Goal: Task Accomplishment & Management: Manage account settings

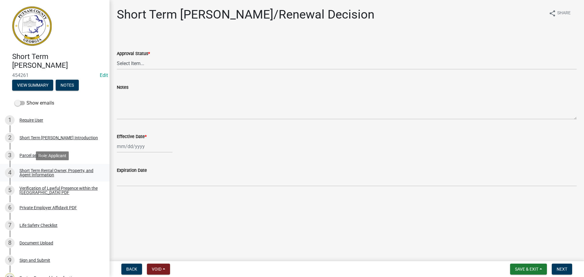
click at [41, 174] on div "Short Term Rental Owner, Property, and Agent Information" at bounding box center [59, 172] width 80 height 9
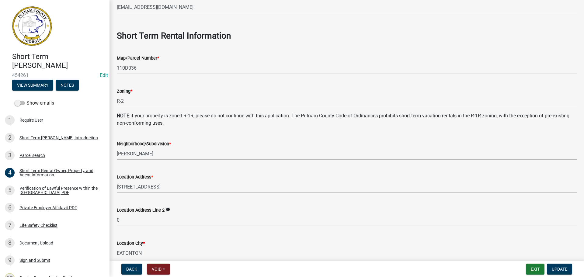
scroll to position [274, 0]
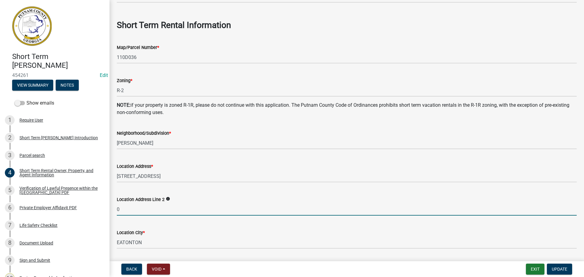
click at [123, 211] on input "0" at bounding box center [347, 209] width 460 height 12
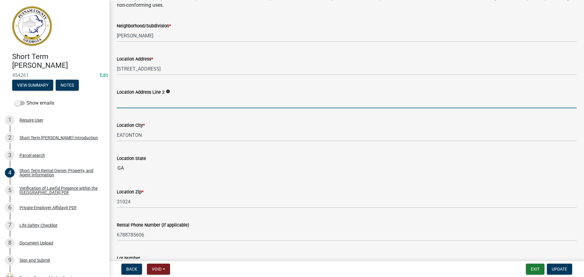
scroll to position [395, 0]
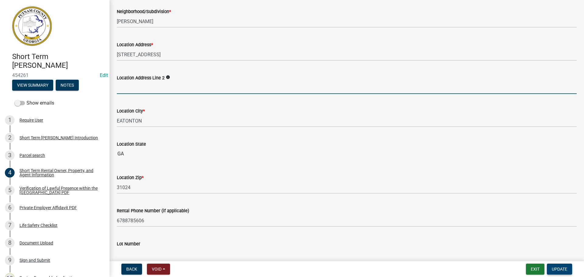
click at [557, 268] on span "Update" at bounding box center [559, 269] width 16 height 5
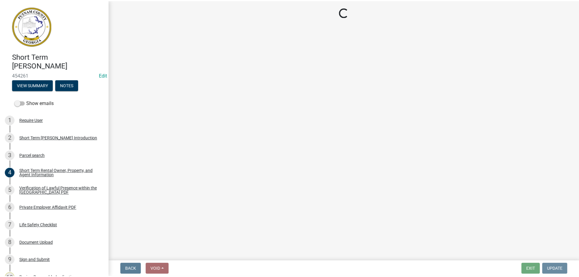
scroll to position [0, 0]
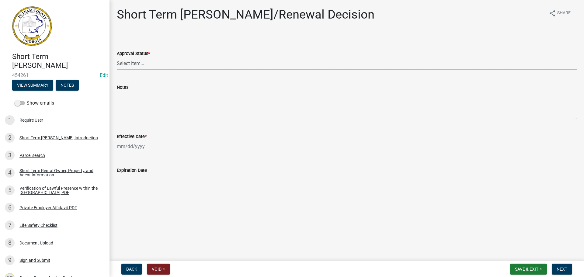
click at [145, 64] on select "Select Item... Approved Denied" at bounding box center [347, 63] width 460 height 12
click at [117, 57] on select "Select Item... Approved Denied" at bounding box center [347, 63] width 460 height 12
select select "4b86b809-39dd-4c68-9f3d-fdb3e7050482"
select select "9"
select select "2025"
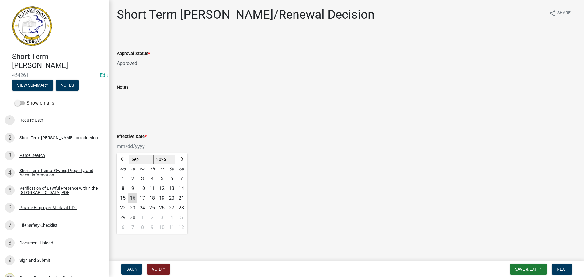
click at [127, 146] on div "[PERSON_NAME] Feb Mar Apr [PERSON_NAME][DATE] Oct Nov [DATE] 1526 1527 1528 152…" at bounding box center [145, 146] width 56 height 12
click at [154, 179] on div "4" at bounding box center [152, 179] width 10 height 10
type input "[DATE]"
click at [560, 268] on span "Next" at bounding box center [561, 269] width 11 height 5
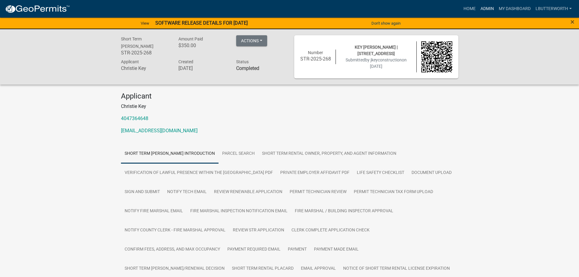
click at [493, 7] on link "Admin" at bounding box center [487, 9] width 18 height 12
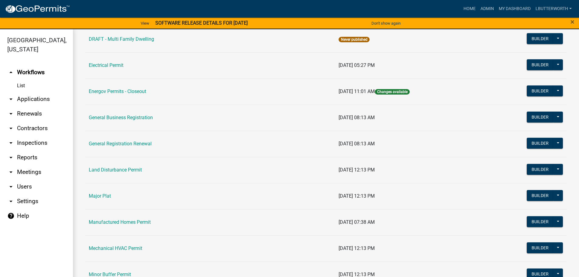
scroll to position [365, 0]
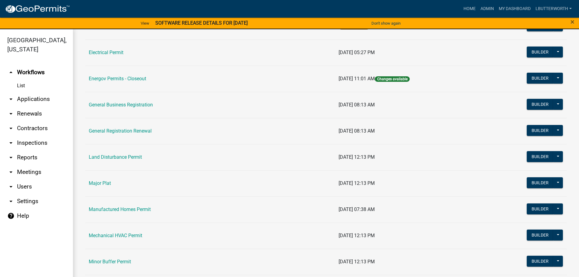
click at [23, 158] on link "arrow_drop_down Reports" at bounding box center [36, 157] width 73 height 15
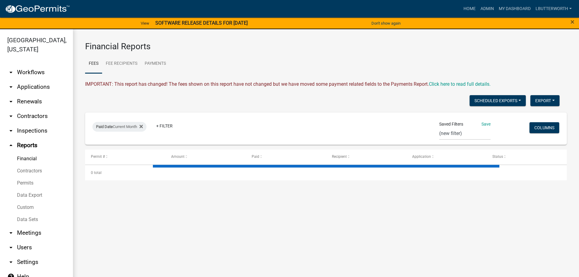
click at [27, 197] on link "Data Export" at bounding box center [36, 195] width 73 height 12
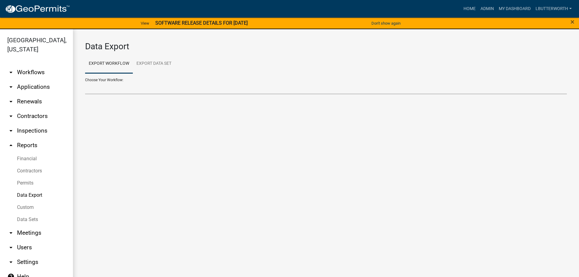
click at [113, 91] on select "Choose Your Workflow:" at bounding box center [326, 88] width 482 height 12
select select "34: Object"
click at [85, 82] on select "Agricultural Permit Blasting Permit Code Complaint Commercial Building Permit C…" at bounding box center [326, 88] width 482 height 12
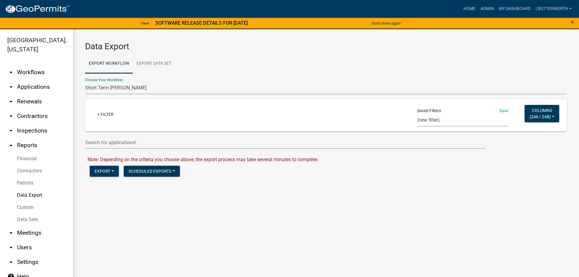
click at [424, 120] on select "CA Res Search Permit Status Test In_progress_BP Occupation Registration Report …" at bounding box center [462, 120] width 91 height 12
select select "37: ff8f1638-3a77-4584-82d1-be9f2c1c5b27"
click at [418, 114] on select "CA Res Search Permit Status Test In_progress_BP Occupation Registration Report …" at bounding box center [462, 120] width 91 height 12
click at [103, 170] on button "Export" at bounding box center [104, 171] width 29 height 11
click at [104, 187] on button "Excel Format (.xlsx)" at bounding box center [121, 187] width 62 height 15
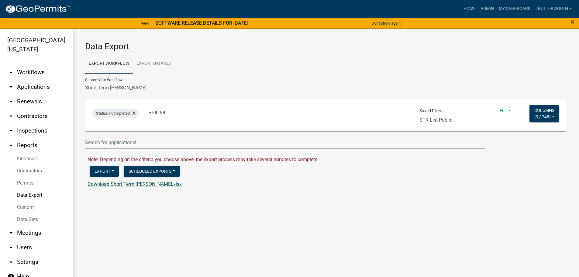
click at [104, 185] on link "Download Short Term [PERSON_NAME].xlsx" at bounding box center [135, 184] width 94 height 6
click at [501, 8] on link "My Dashboard" at bounding box center [514, 9] width 37 height 12
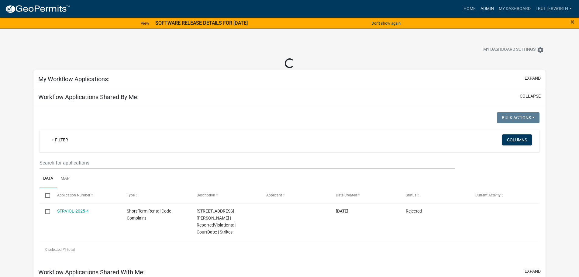
click at [487, 9] on link "Admin" at bounding box center [487, 9] width 18 height 12
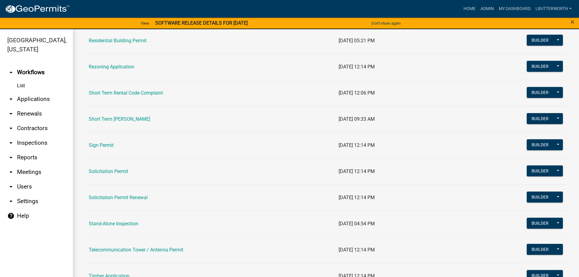
scroll to position [730, 0]
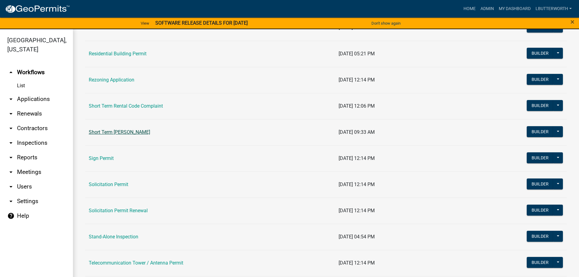
click at [132, 131] on link "Short Term [PERSON_NAME]" at bounding box center [119, 132] width 61 height 6
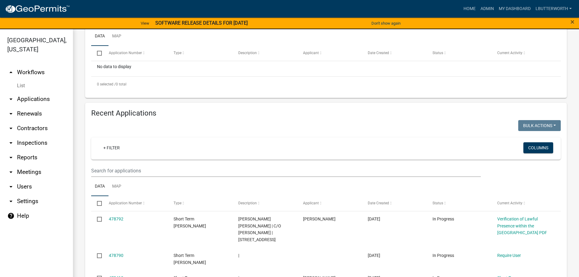
scroll to position [152, 0]
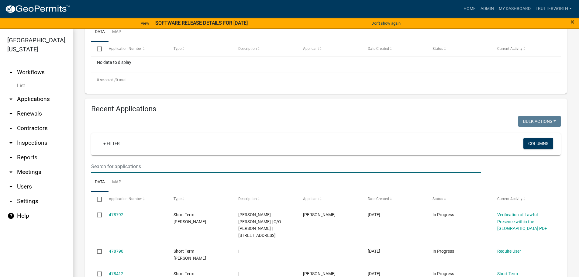
click at [130, 167] on input "text" at bounding box center [286, 166] width 390 height 12
type input "2025-143"
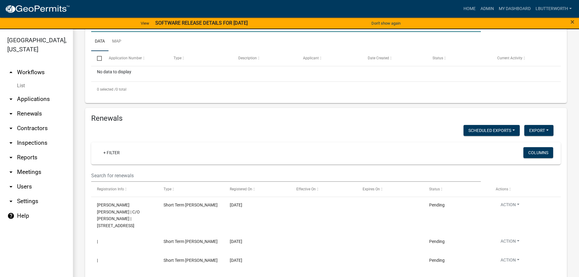
scroll to position [304, 0]
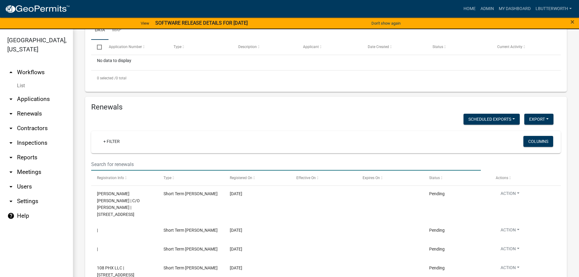
click at [133, 165] on input "text" at bounding box center [286, 164] width 390 height 12
type input "2025-143"
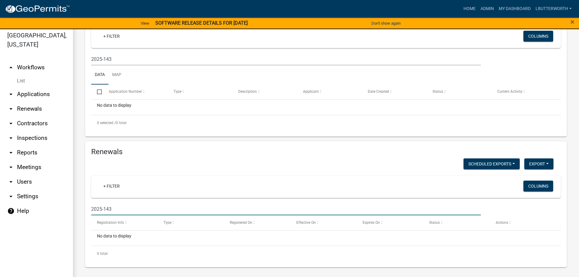
scroll to position [7, 0]
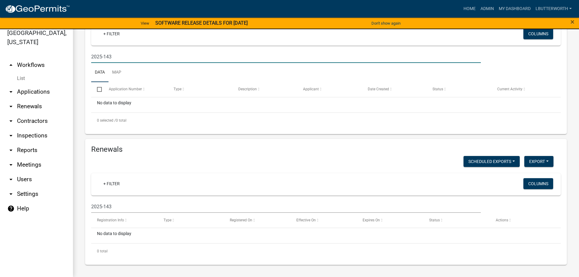
click at [116, 58] on input "2025-143" at bounding box center [286, 56] width 390 height 12
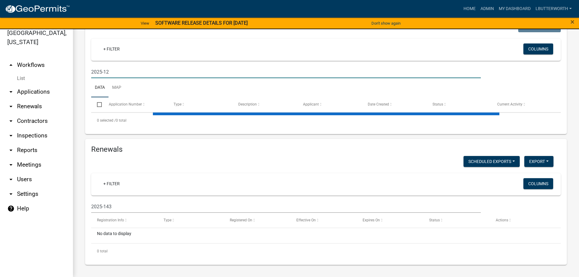
type input "2025-122"
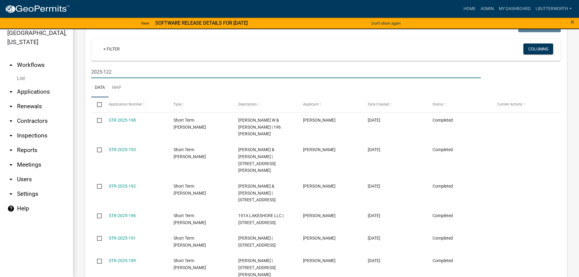
scroll to position [254, 0]
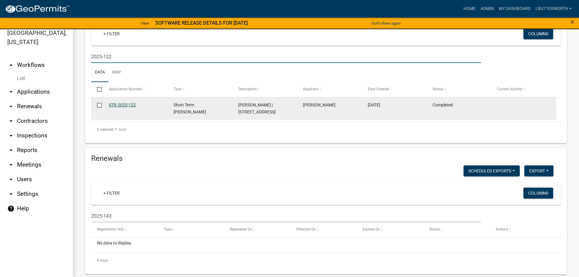
click at [128, 103] on link "STR-2025-122" at bounding box center [122, 104] width 27 height 5
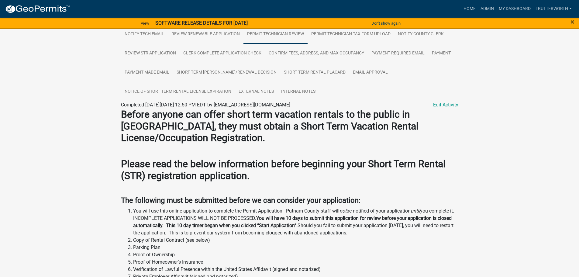
scroll to position [61, 0]
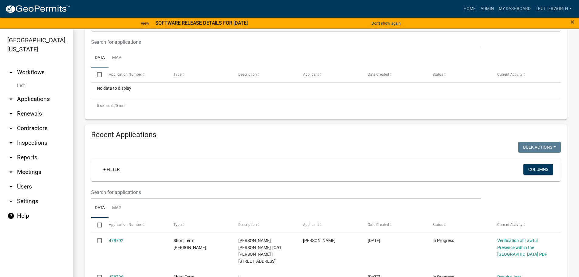
scroll to position [152, 0]
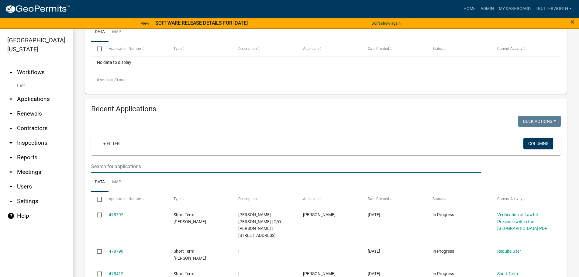
click at [136, 168] on input "text" at bounding box center [286, 166] width 390 height 12
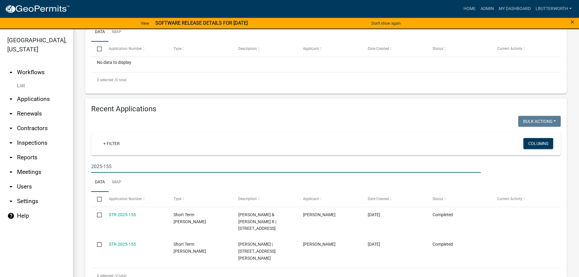
click at [116, 167] on input "2025-155" at bounding box center [286, 166] width 390 height 12
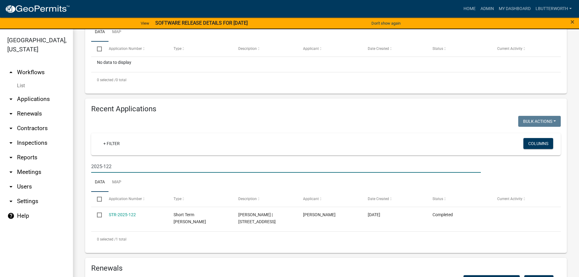
click at [115, 165] on input "2025-122" at bounding box center [286, 166] width 390 height 12
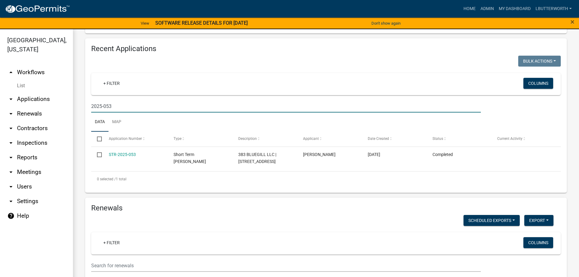
scroll to position [213, 0]
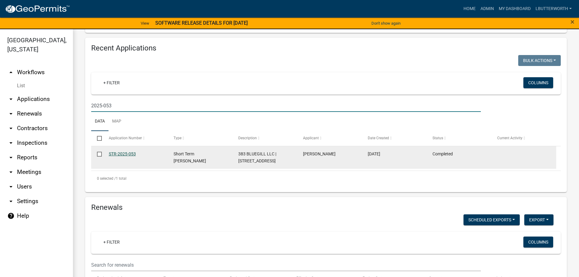
type input "2025-053"
click at [132, 154] on link "STR-2025-053" at bounding box center [122, 153] width 27 height 5
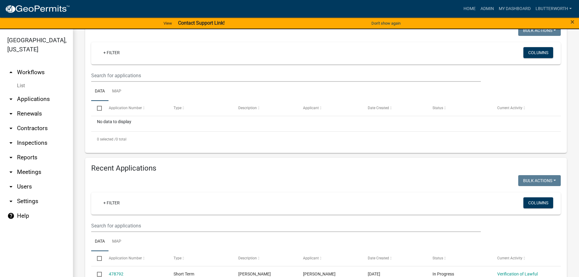
scroll to position [122, 0]
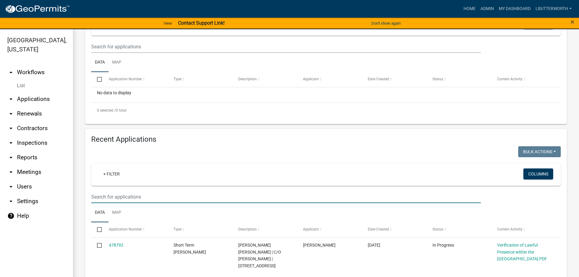
click at [131, 196] on input "text" at bounding box center [286, 197] width 390 height 12
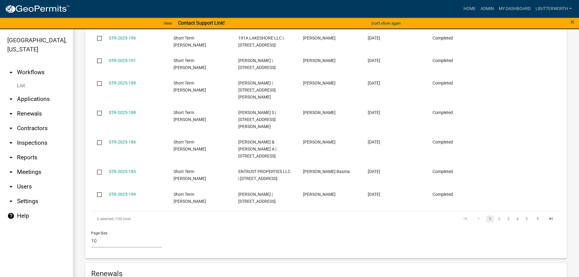
scroll to position [426, 0]
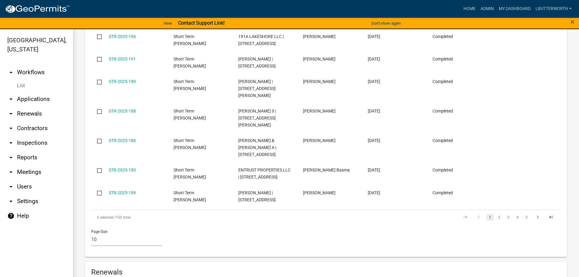
type input "2025-1"
click at [95, 233] on select "10 25 50 100" at bounding box center [126, 239] width 71 height 12
select select "3: 100"
click at [91, 233] on select "10 25 50 100" at bounding box center [126, 239] width 71 height 12
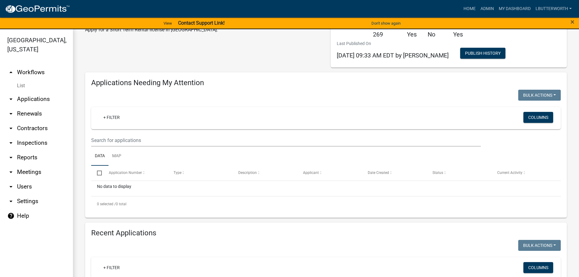
scroll to position [91, 0]
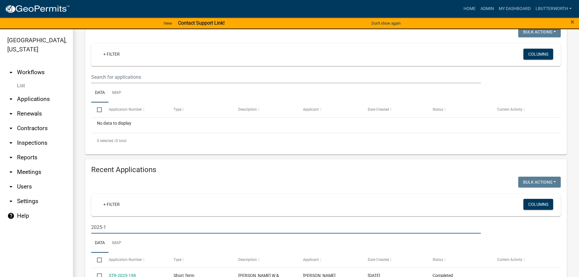
click at [116, 230] on input "2025-1" at bounding box center [286, 227] width 390 height 12
type input "2025-1"
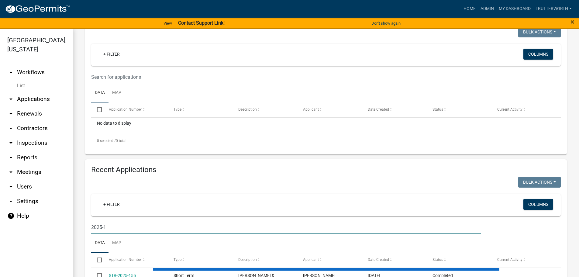
select select "3: 100"
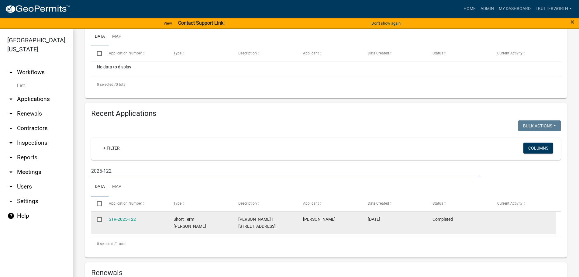
scroll to position [152, 0]
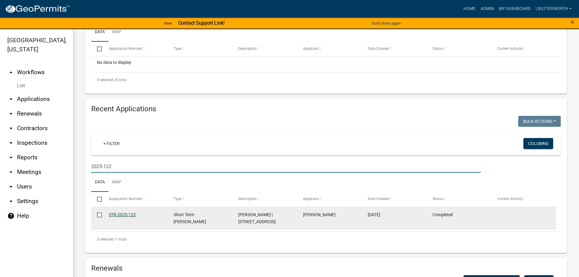
type input "2025-122"
click at [133, 213] on link "STR-2025-122" at bounding box center [122, 214] width 27 height 5
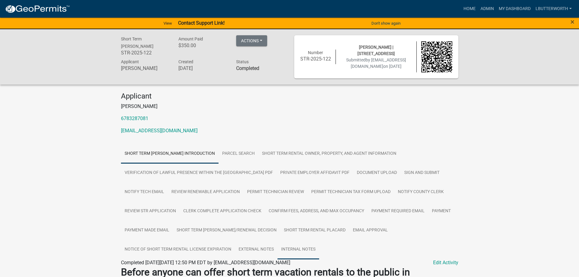
click at [306, 248] on link "Internal Notes" at bounding box center [299, 249] width 42 height 19
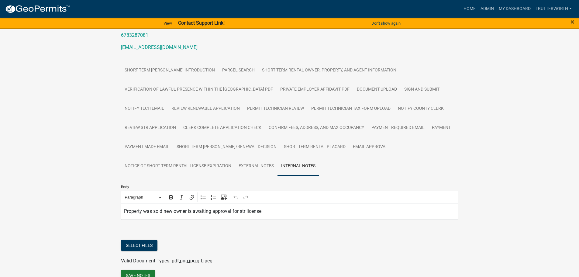
scroll to position [91, 0]
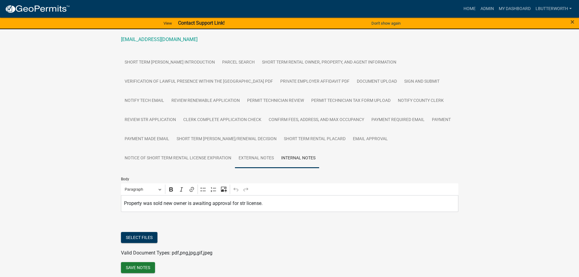
click at [270, 158] on link "External Notes" at bounding box center [256, 158] width 43 height 19
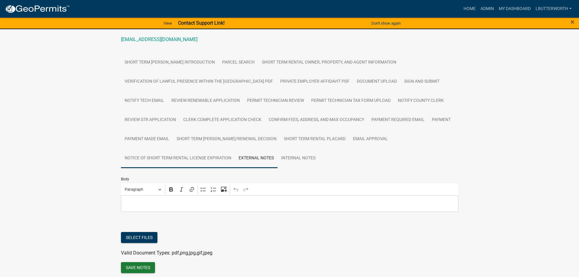
click at [212, 156] on link "Notice of Short Term Rental License Expiration" at bounding box center [178, 158] width 114 height 19
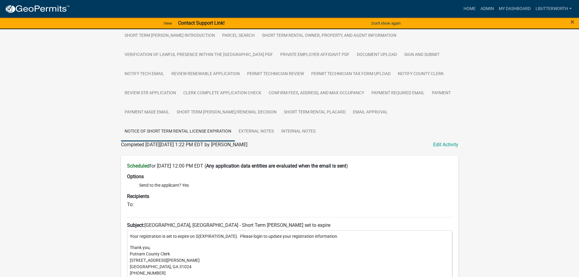
scroll to position [88, 0]
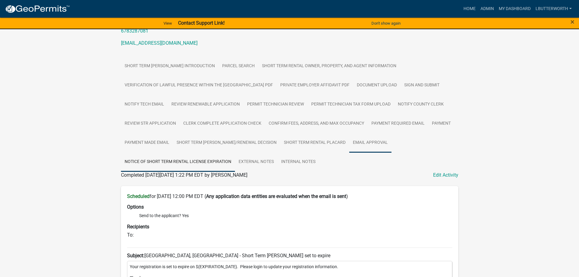
click at [386, 145] on link "Email Approval" at bounding box center [370, 142] width 42 height 19
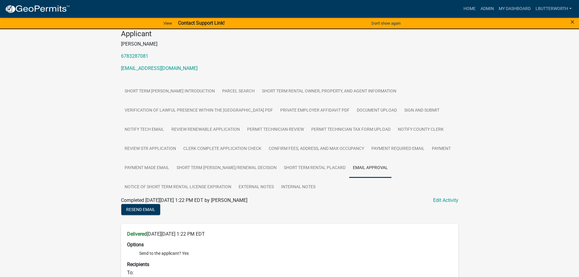
scroll to position [57, 0]
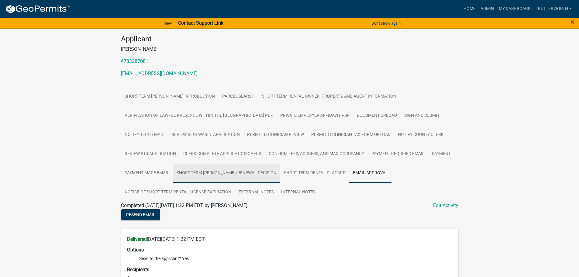
click at [270, 174] on link "Short Term [PERSON_NAME]/Renewal Decision" at bounding box center [226, 173] width 107 height 19
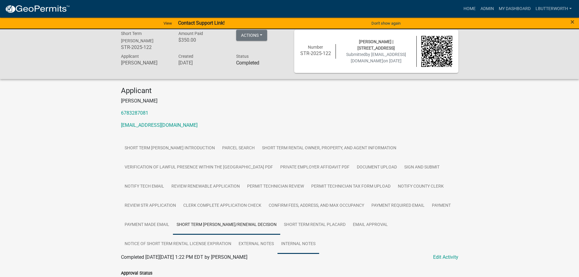
scroll to position [0, 0]
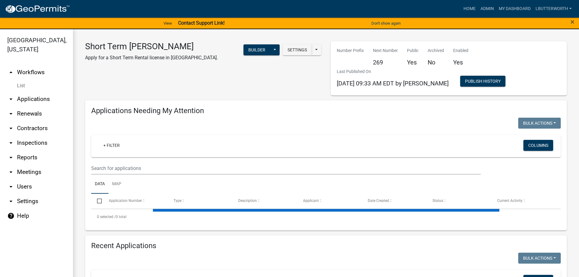
select select "3: 100"
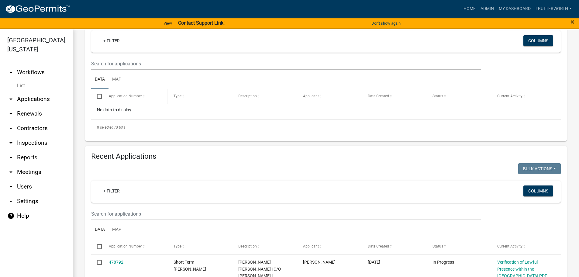
scroll to position [122, 0]
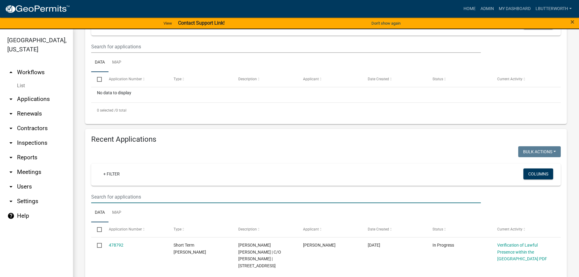
click at [112, 195] on input "text" at bounding box center [286, 197] width 390 height 12
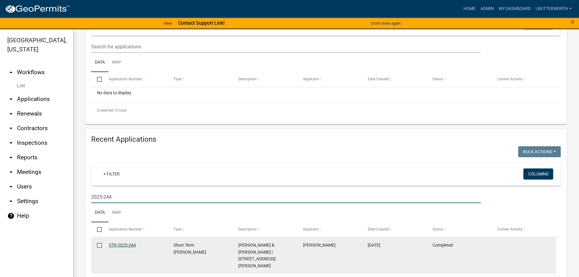
type input "2025-244"
click at [132, 244] on link "STR-2025-244" at bounding box center [122, 245] width 27 height 5
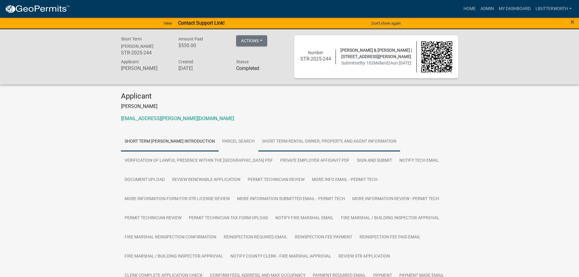
click at [295, 139] on link "Short Term Rental Owner, Property, and Agent Information" at bounding box center [329, 141] width 142 height 19
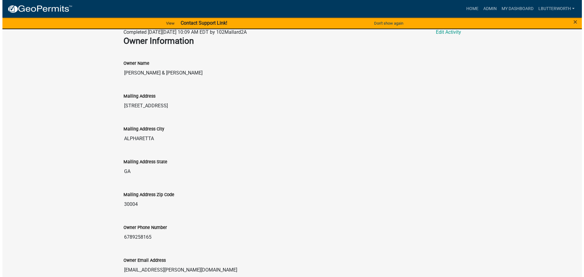
scroll to position [213, 0]
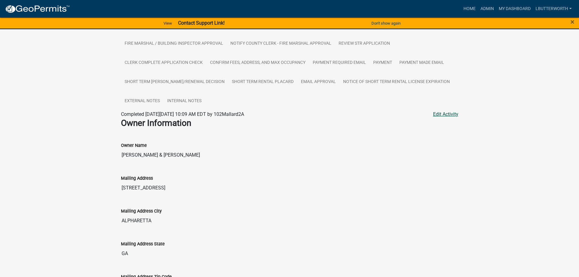
click at [448, 116] on link "Edit Activity" at bounding box center [445, 114] width 25 height 7
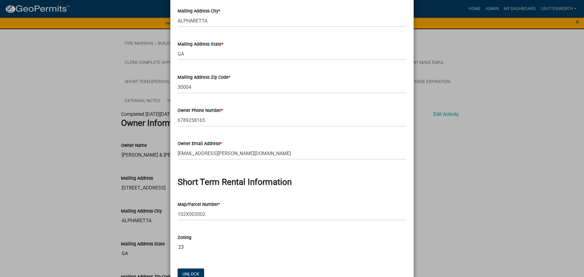
scroll to position [152, 0]
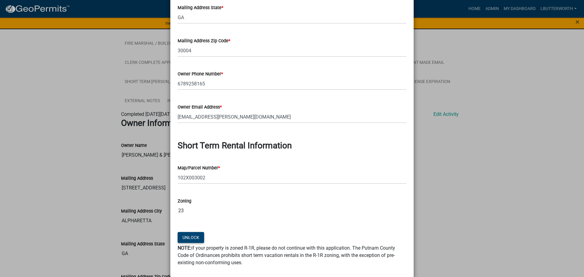
click at [189, 237] on button "Unlock" at bounding box center [191, 237] width 26 height 11
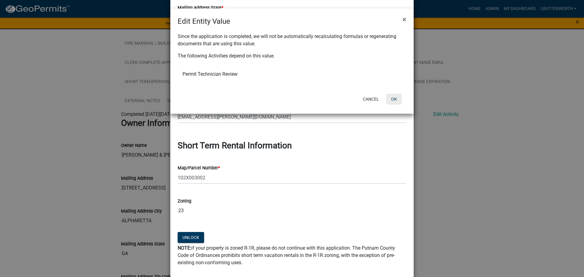
click at [393, 95] on button "OK" at bounding box center [394, 99] width 16 height 11
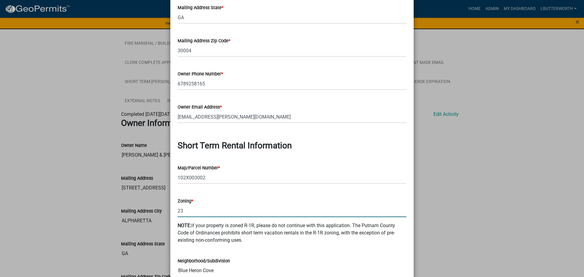
click at [183, 211] on input "23" at bounding box center [292, 211] width 229 height 12
type input "2"
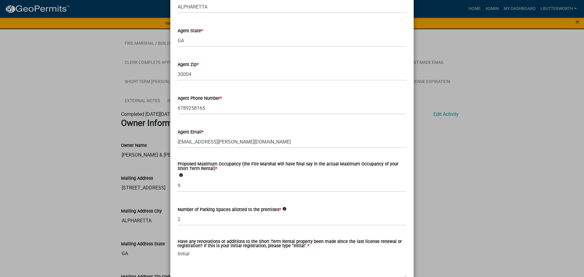
scroll to position [969, 0]
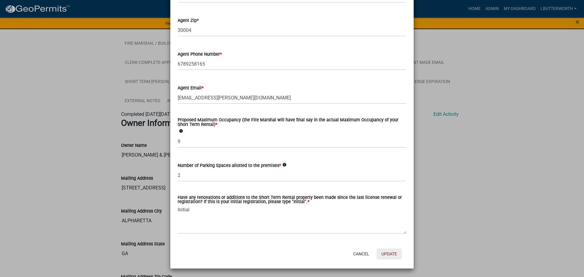
type input "RM-1"
click at [385, 251] on button "Update" at bounding box center [388, 253] width 25 height 11
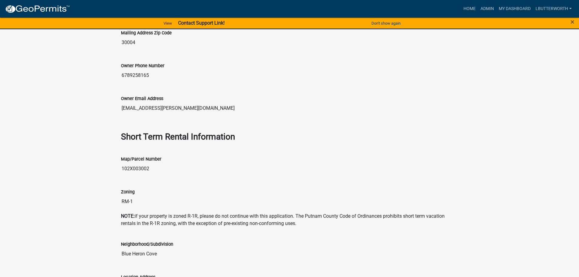
scroll to position [365, 0]
